Goal: Information Seeking & Learning: Learn about a topic

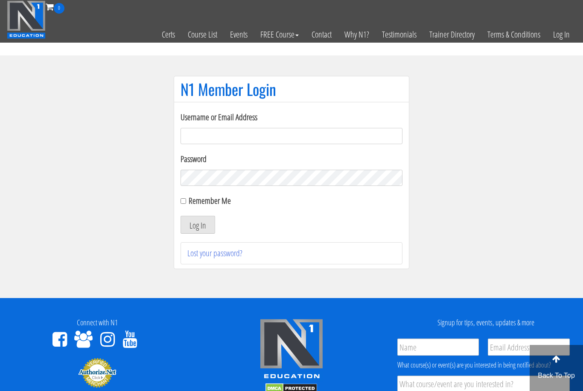
type input "[EMAIL_ADDRESS][DOMAIN_NAME]"
click at [198, 225] on button "Log In" at bounding box center [198, 225] width 35 height 18
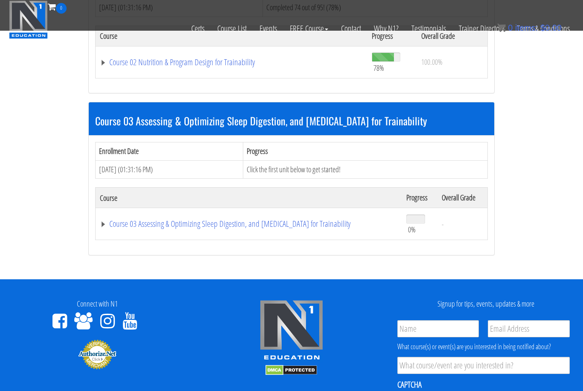
scroll to position [395, 0]
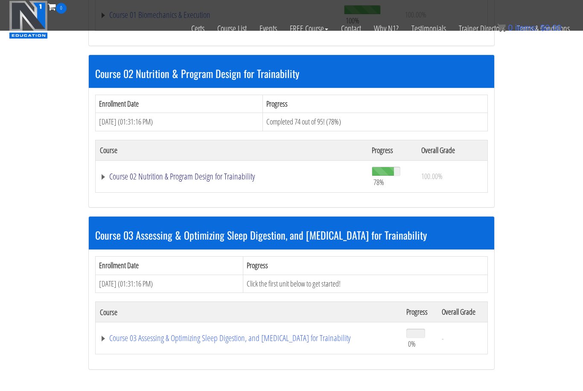
click at [210, 175] on link "Course 02 Nutrition & Program Design for Trainability" at bounding box center [231, 176] width 263 height 9
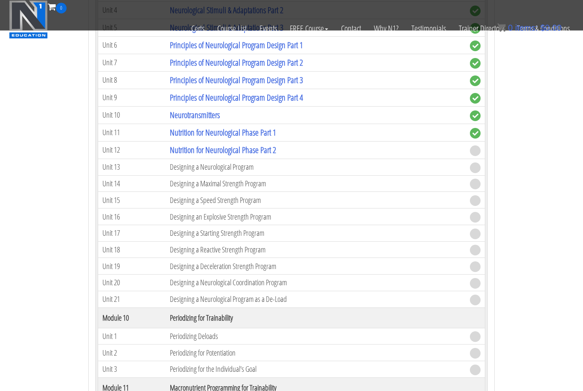
scroll to position [1946, 0]
click at [230, 147] on link "Nutrition for Neurological Phase Part 2" at bounding box center [223, 150] width 106 height 12
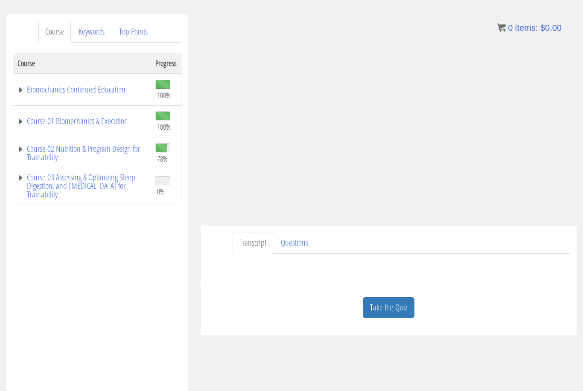
click at [382, 308] on link "Take the Quiz" at bounding box center [389, 308] width 52 height 21
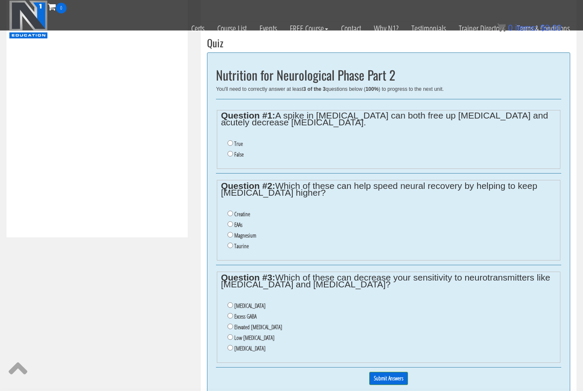
scroll to position [346, 0]
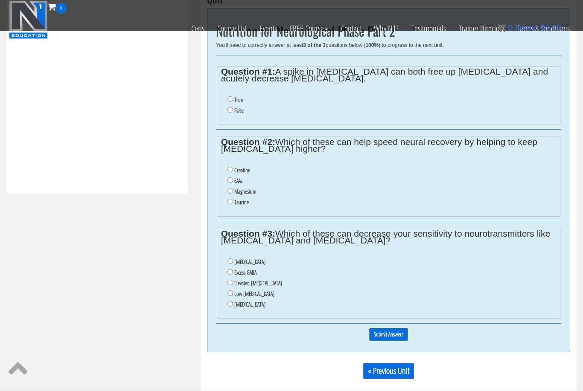
click at [254, 195] on label "Magnesium" at bounding box center [245, 191] width 22 height 7
click at [233, 194] on input "Magnesium" at bounding box center [231, 191] width 6 height 6
radio input "true"
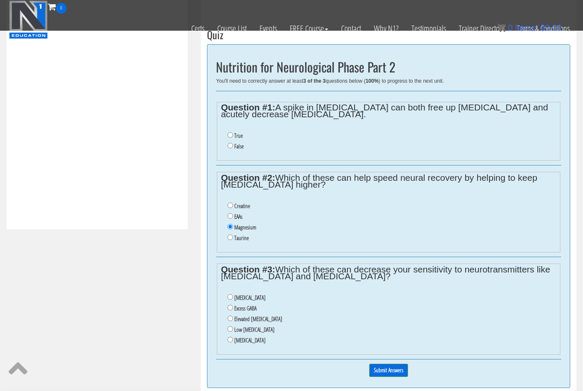
scroll to position [310, 0]
click at [234, 147] on li "False" at bounding box center [392, 147] width 329 height 11
click at [231, 147] on input "False" at bounding box center [231, 146] width 6 height 6
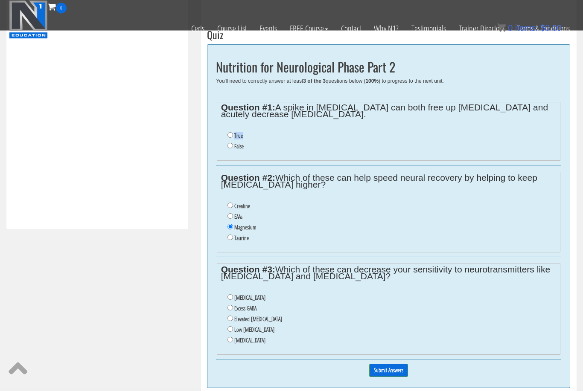
radio input "true"
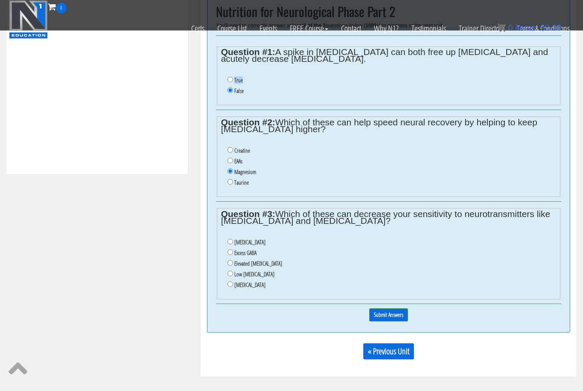
scroll to position [366, 0]
click at [243, 278] on label "Low serotonin" at bounding box center [254, 274] width 40 height 7
click at [233, 277] on input "Low serotonin" at bounding box center [231, 274] width 6 height 6
radio input "true"
click at [387, 322] on input "Submit Answers" at bounding box center [388, 315] width 39 height 13
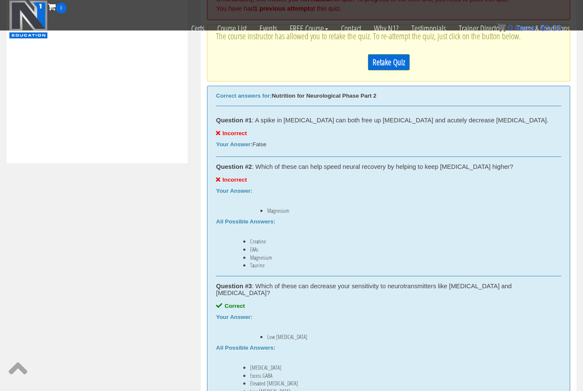
scroll to position [376, 0]
click at [384, 59] on link "Retake Quiz" at bounding box center [389, 63] width 42 height 16
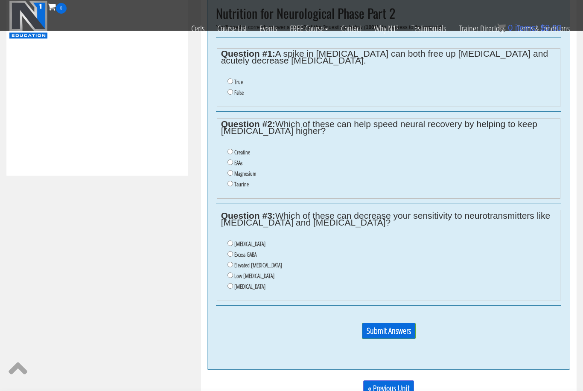
scroll to position [364, 0]
click at [231, 82] on input "True" at bounding box center [231, 82] width 6 height 6
radio input "true"
click at [233, 175] on input "Magnesium" at bounding box center [231, 174] width 6 height 6
radio input "true"
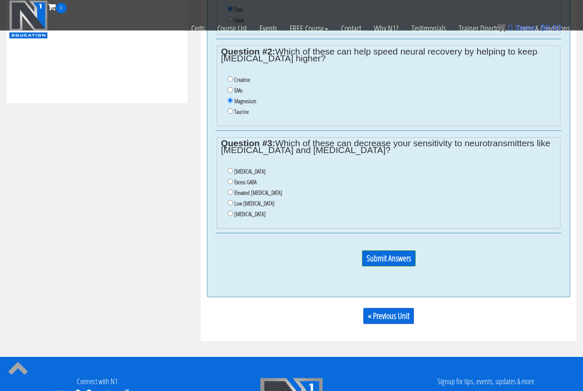
scroll to position [439, 0]
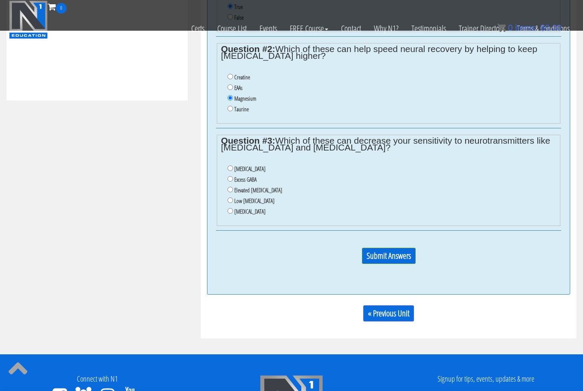
click at [232, 193] on input "Elevated cortisol" at bounding box center [231, 190] width 6 height 6
radio input "true"
click at [384, 264] on input "Submit Answers" at bounding box center [389, 256] width 54 height 16
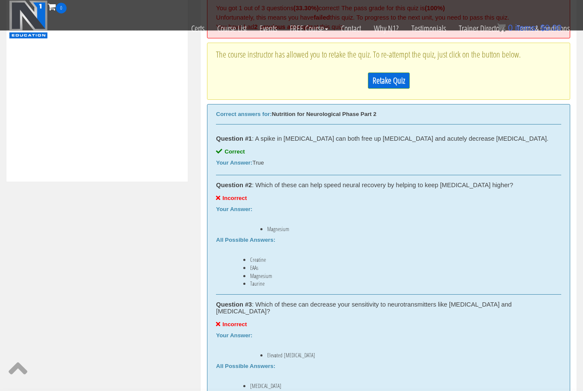
scroll to position [363, 0]
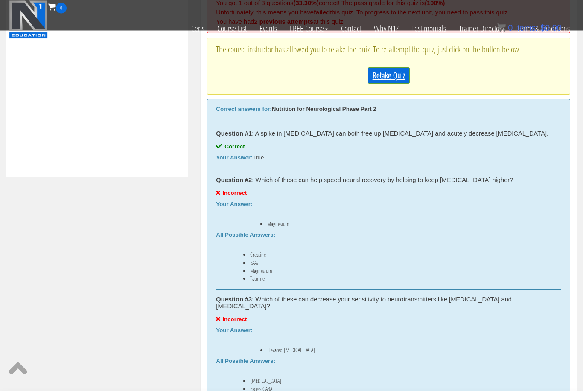
click at [391, 77] on link "Retake Quiz" at bounding box center [389, 76] width 42 height 16
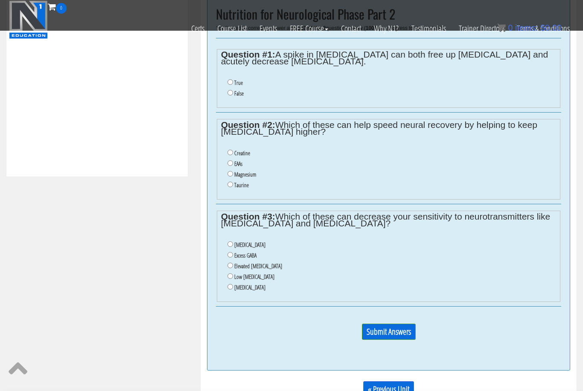
click at [230, 80] on input "True" at bounding box center [231, 82] width 6 height 6
radio input "true"
click at [232, 186] on input "Taurine" at bounding box center [231, 185] width 6 height 6
radio input "true"
click at [251, 257] on label "Excess GABA" at bounding box center [245, 255] width 22 height 7
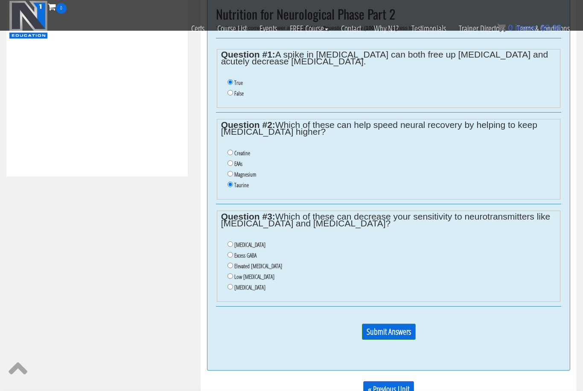
click at [233, 257] on input "Excess GABA" at bounding box center [231, 255] width 6 height 6
radio input "true"
click at [379, 332] on input "Submit Answers" at bounding box center [389, 332] width 54 height 16
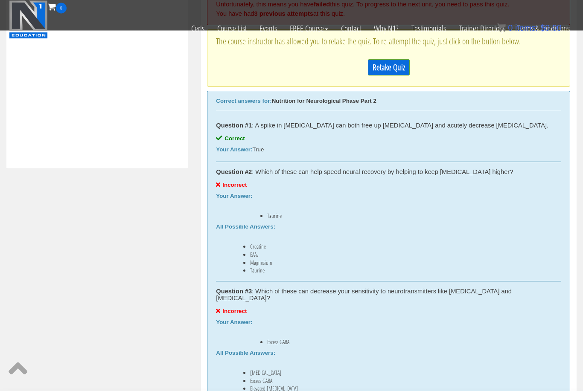
scroll to position [371, 0]
click at [392, 70] on link "Retake Quiz" at bounding box center [389, 67] width 42 height 16
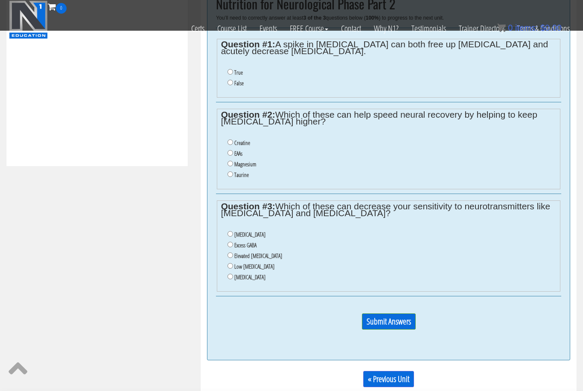
scroll to position [372, 0]
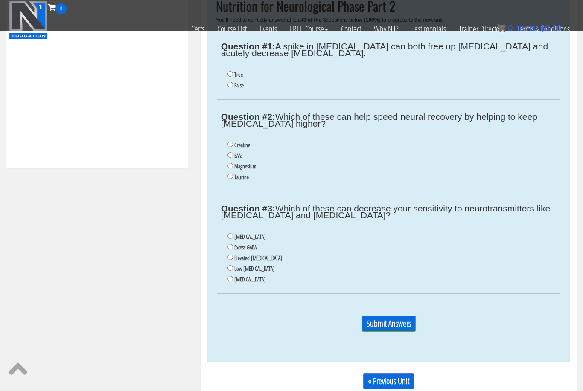
click at [231, 76] on input "True" at bounding box center [231, 74] width 6 height 6
radio input "true"
click at [230, 146] on input "Creatine" at bounding box center [231, 144] width 6 height 6
radio input "true"
click at [230, 239] on input "Adrenal fatigue" at bounding box center [231, 236] width 6 height 6
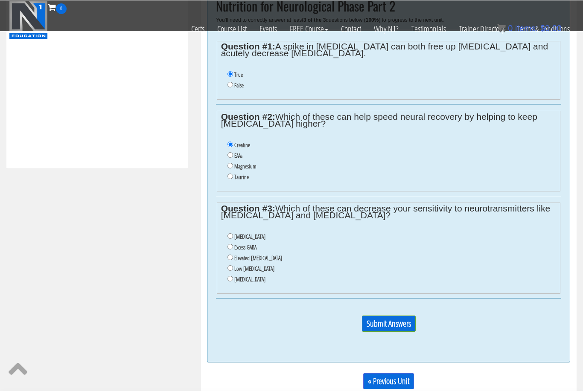
radio input "true"
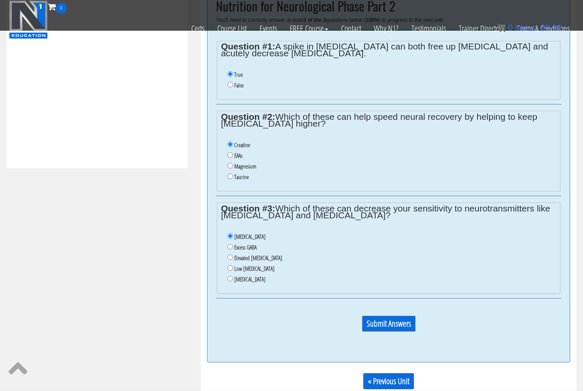
click at [371, 332] on input "Submit Answers" at bounding box center [389, 324] width 54 height 16
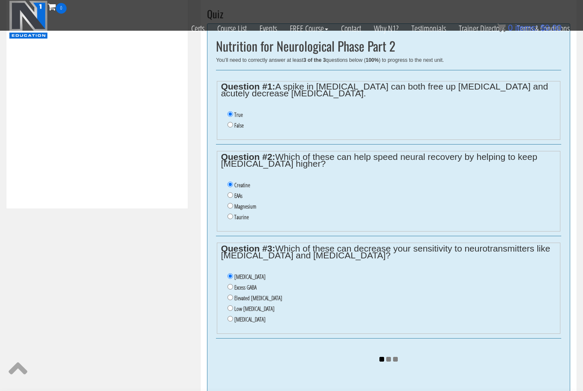
scroll to position [312, 0]
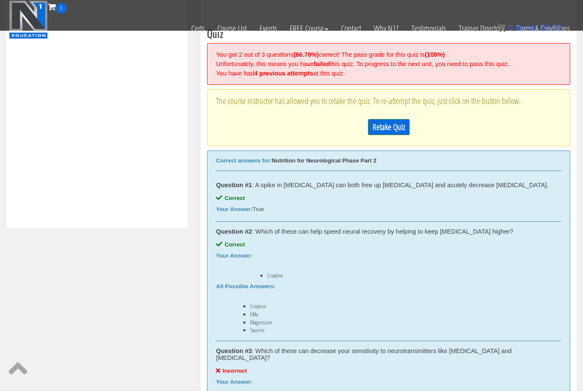
click at [388, 135] on div "Retake Quiz" at bounding box center [388, 127] width 345 height 25
click at [394, 123] on link "Retake Quiz" at bounding box center [389, 127] width 42 height 16
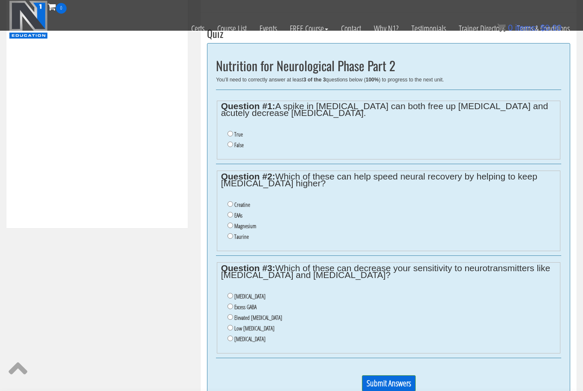
click at [233, 205] on input "Creatine" at bounding box center [231, 204] width 6 height 6
radio input "true"
click at [229, 132] on input "True" at bounding box center [231, 134] width 6 height 6
radio input "true"
click at [231, 345] on li "Ketosis" at bounding box center [392, 339] width 329 height 11
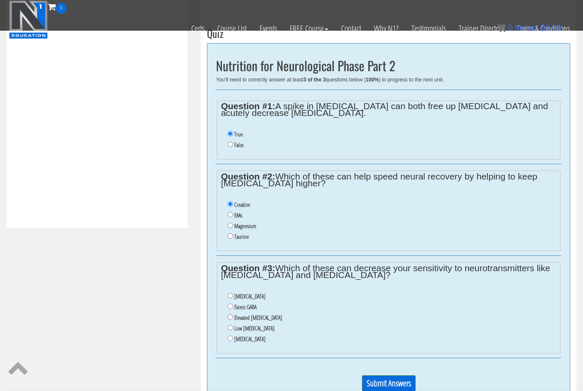
click at [229, 341] on input "Ketosis" at bounding box center [231, 339] width 6 height 6
radio input "true"
click at [397, 391] on p "Submit Answers" at bounding box center [388, 387] width 345 height 23
click at [401, 388] on input "Submit Answers" at bounding box center [389, 384] width 54 height 16
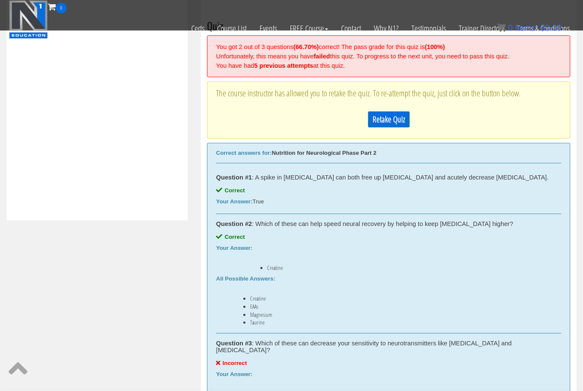
scroll to position [319, 0]
click at [389, 119] on link "Retake Quiz" at bounding box center [389, 119] width 42 height 16
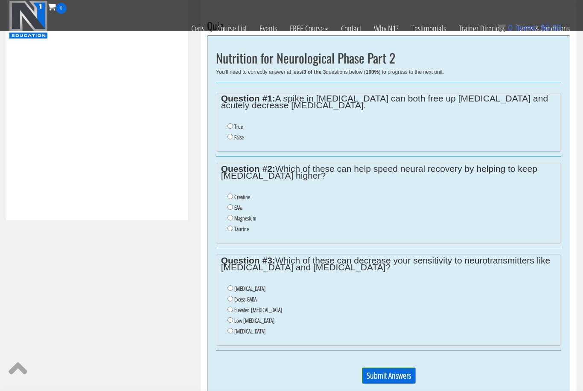
click at [231, 323] on input "Low serotonin" at bounding box center [231, 321] width 6 height 6
radio input "true"
click at [230, 203] on li "Creatine" at bounding box center [392, 197] width 329 height 11
click at [230, 197] on input "Creatine" at bounding box center [231, 197] width 6 height 6
radio input "true"
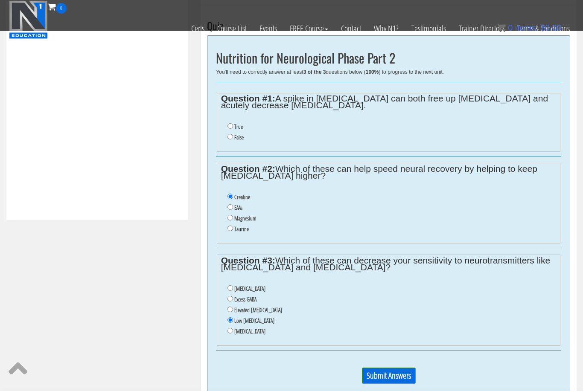
click at [230, 126] on input "True" at bounding box center [231, 126] width 6 height 6
radio input "true"
click at [385, 384] on input "Submit Answers" at bounding box center [389, 376] width 54 height 16
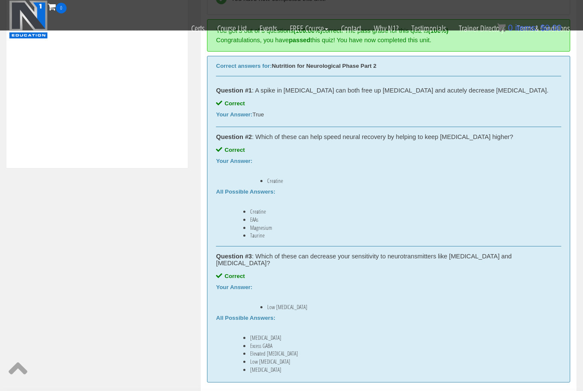
scroll to position [372, 0]
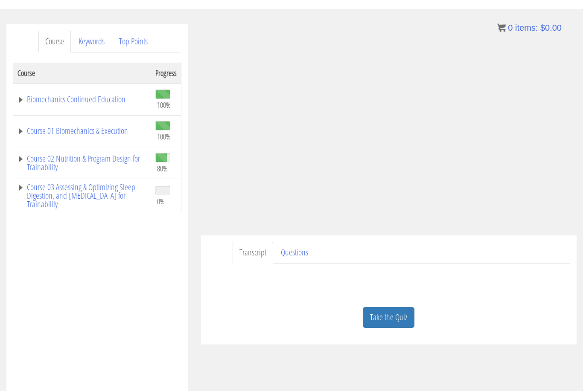
scroll to position [91, 0]
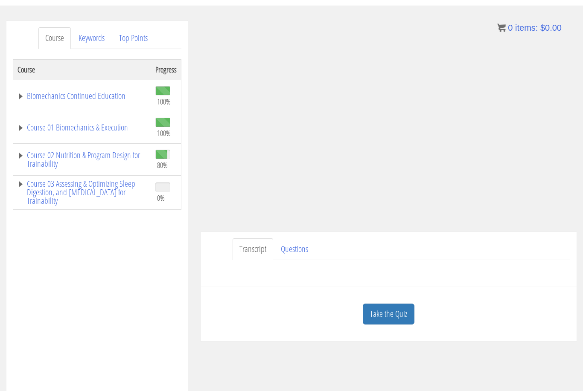
click at [375, 307] on link "Take the Quiz" at bounding box center [389, 314] width 52 height 21
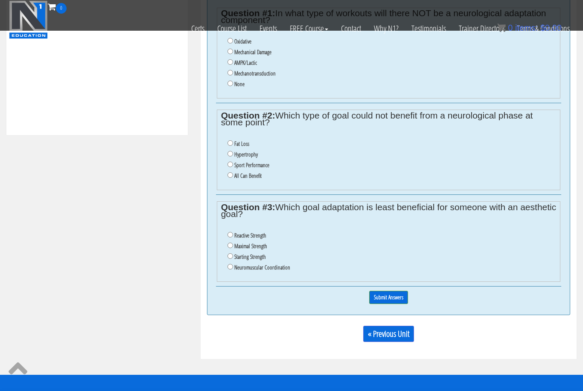
scroll to position [386, 0]
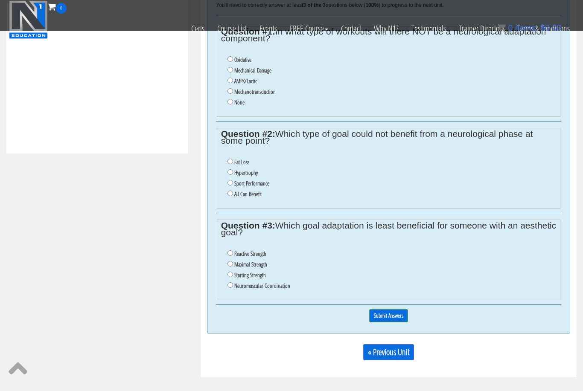
click at [258, 198] on label "All Can Benefit" at bounding box center [247, 194] width 27 height 7
click at [233, 196] on input "All Can Benefit" at bounding box center [231, 194] width 6 height 6
radio input "true"
click at [261, 257] on label "Reactive Strength" at bounding box center [250, 254] width 32 height 7
click at [233, 256] on input "Reactive Strength" at bounding box center [231, 254] width 6 height 6
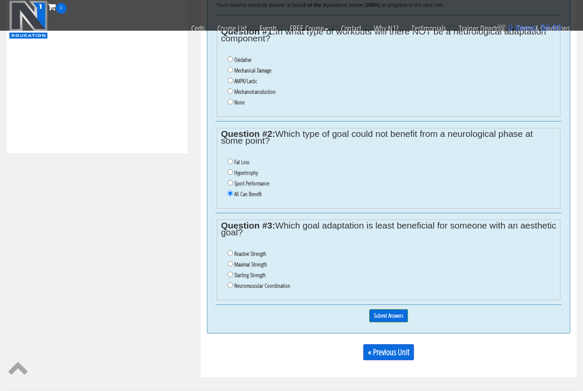
radio input "true"
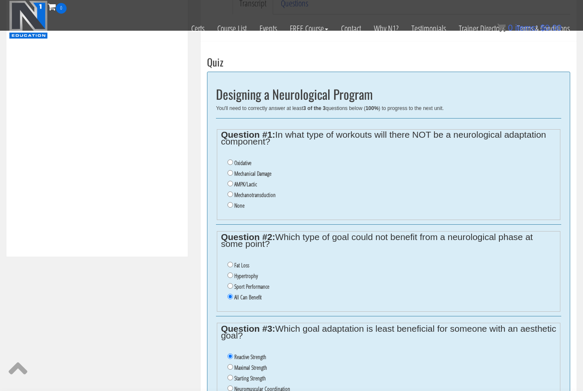
scroll to position [283, 0]
click at [240, 207] on label "None" at bounding box center [239, 205] width 10 height 7
click at [233, 207] on input "None" at bounding box center [231, 205] width 6 height 6
radio input "true"
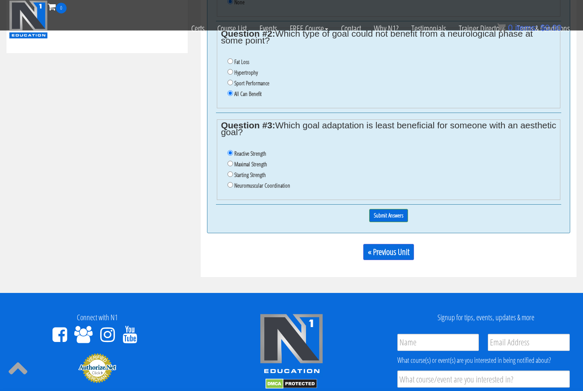
scroll to position [487, 0]
click at [388, 215] on input "Submit Answers" at bounding box center [388, 215] width 39 height 13
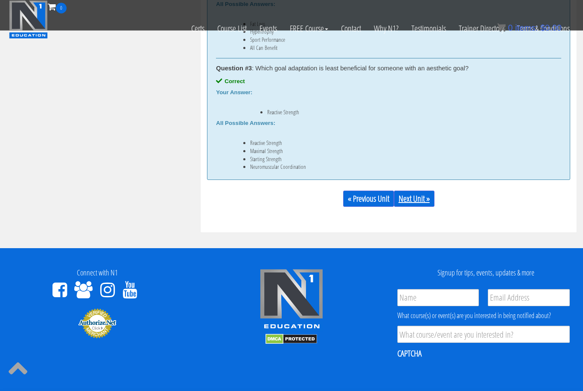
scroll to position [641, 0]
click at [418, 196] on link "Next Unit »" at bounding box center [414, 199] width 41 height 16
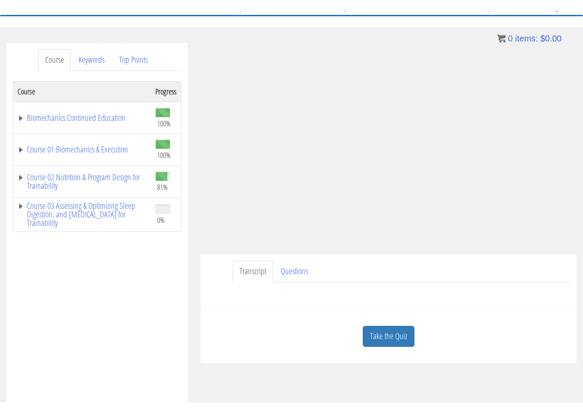
scroll to position [10, 0]
